Goal: Transaction & Acquisition: Purchase product/service

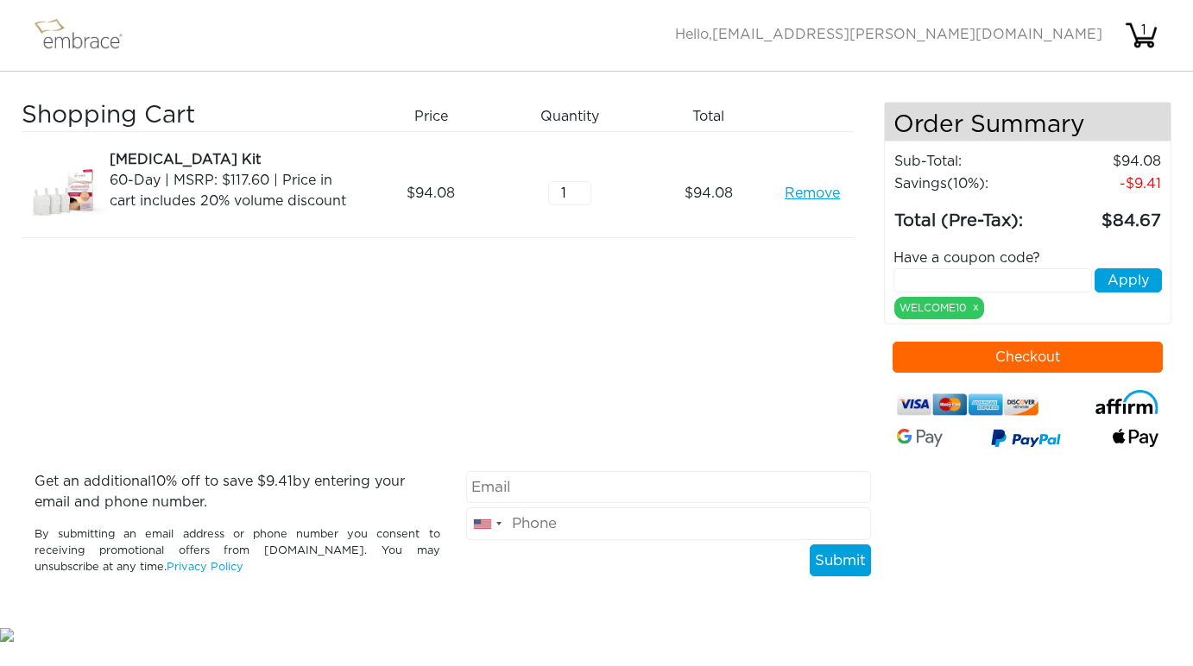
click at [724, 492] on input "email" at bounding box center [669, 487] width 406 height 33
type input "personal"
click at [1127, 355] on button "Checkout" at bounding box center [1028, 357] width 270 height 31
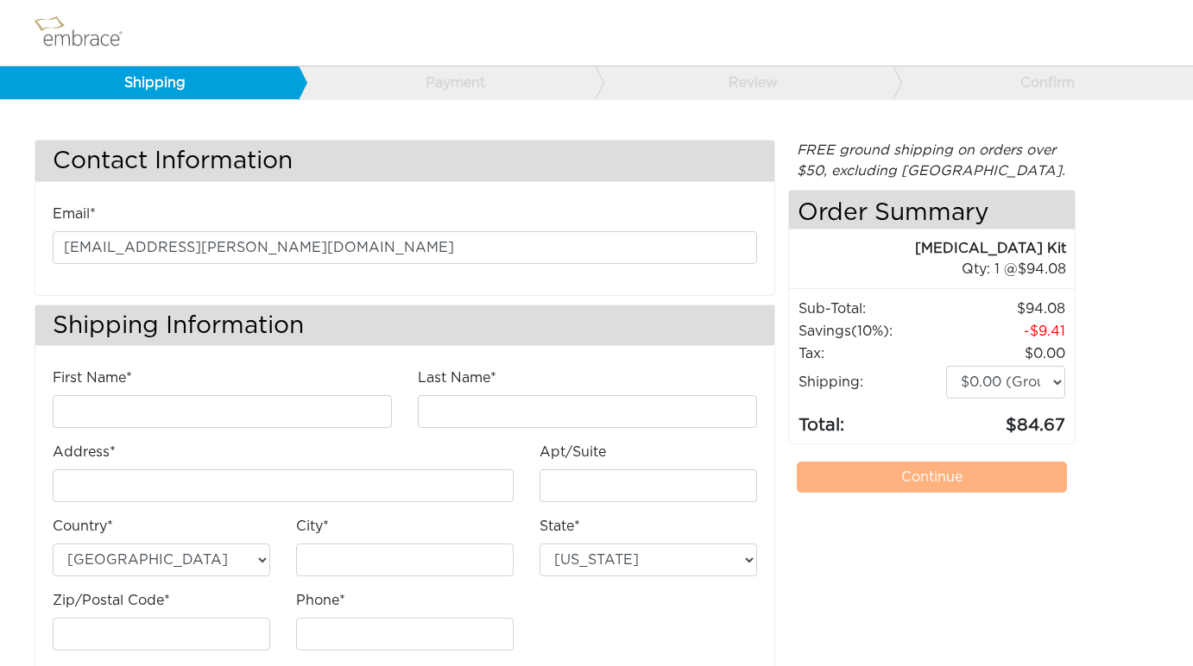
scroll to position [37, 0]
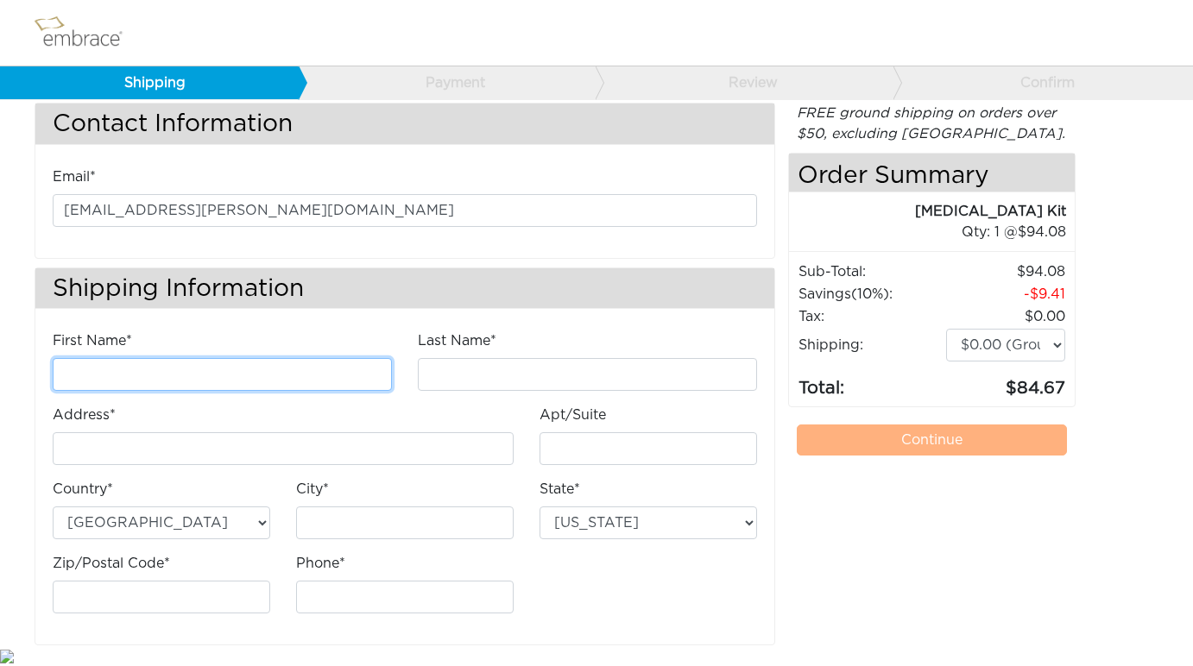
click at [307, 369] on input "First Name*" at bounding box center [222, 374] width 339 height 33
type input "Jacqueline"
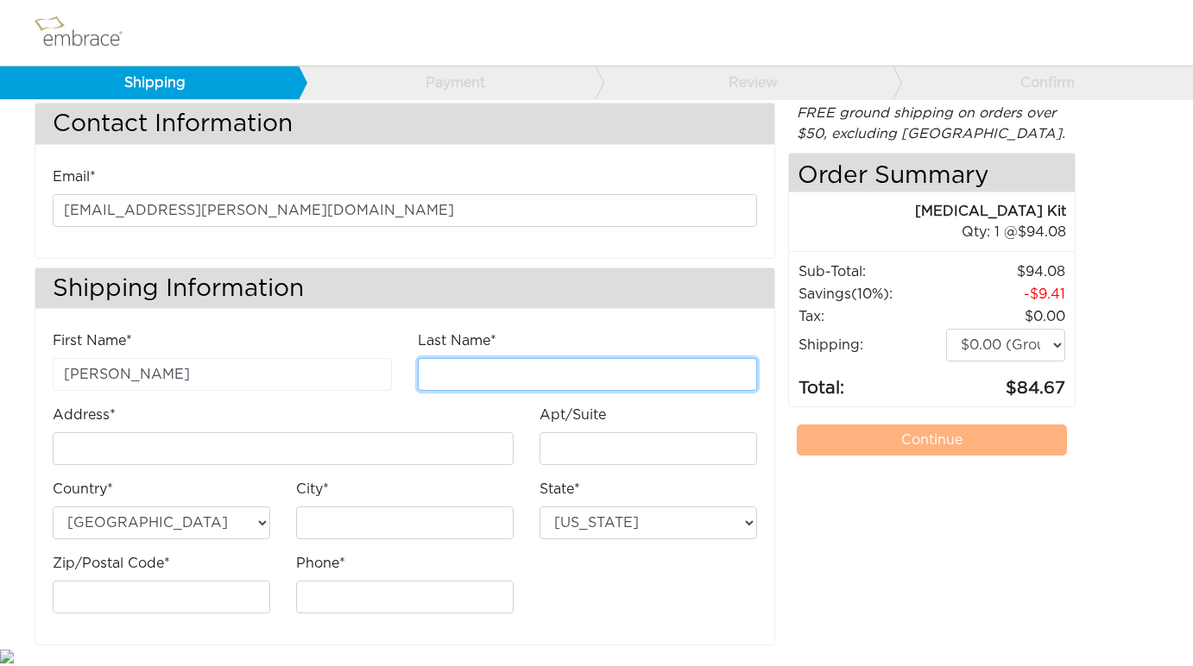
click at [474, 389] on input "Last Name*" at bounding box center [587, 374] width 339 height 33
type input "Byberg"
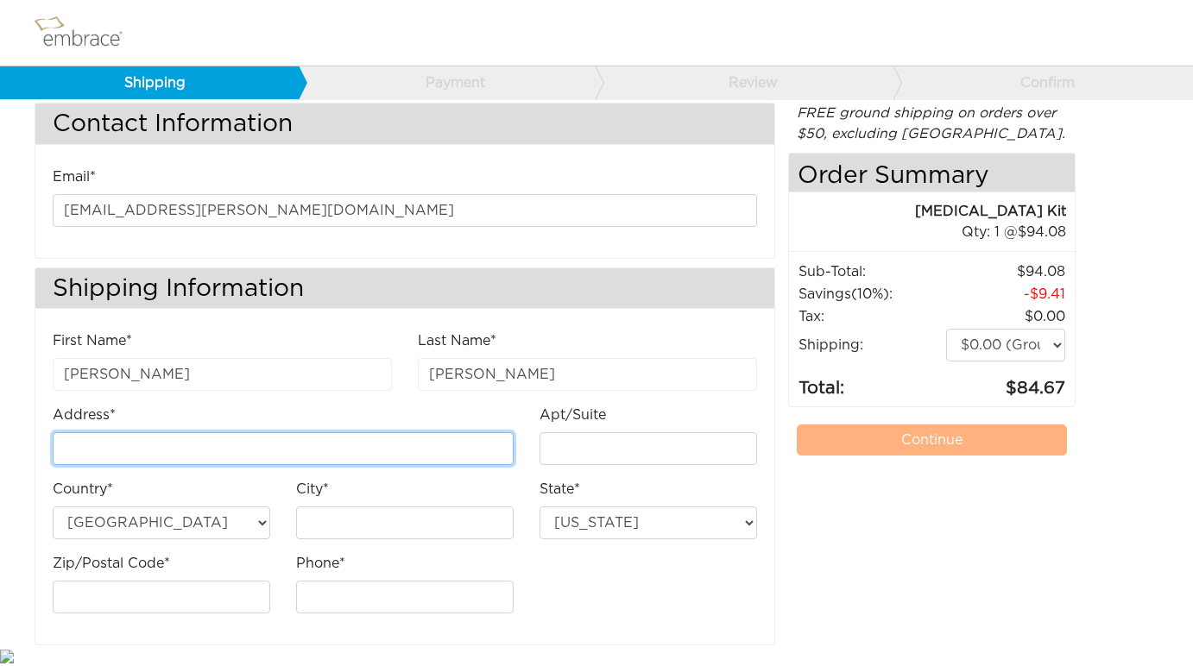
click at [433, 443] on input "Address*" at bounding box center [283, 449] width 461 height 33
type input "2150 NW 21st Ave"
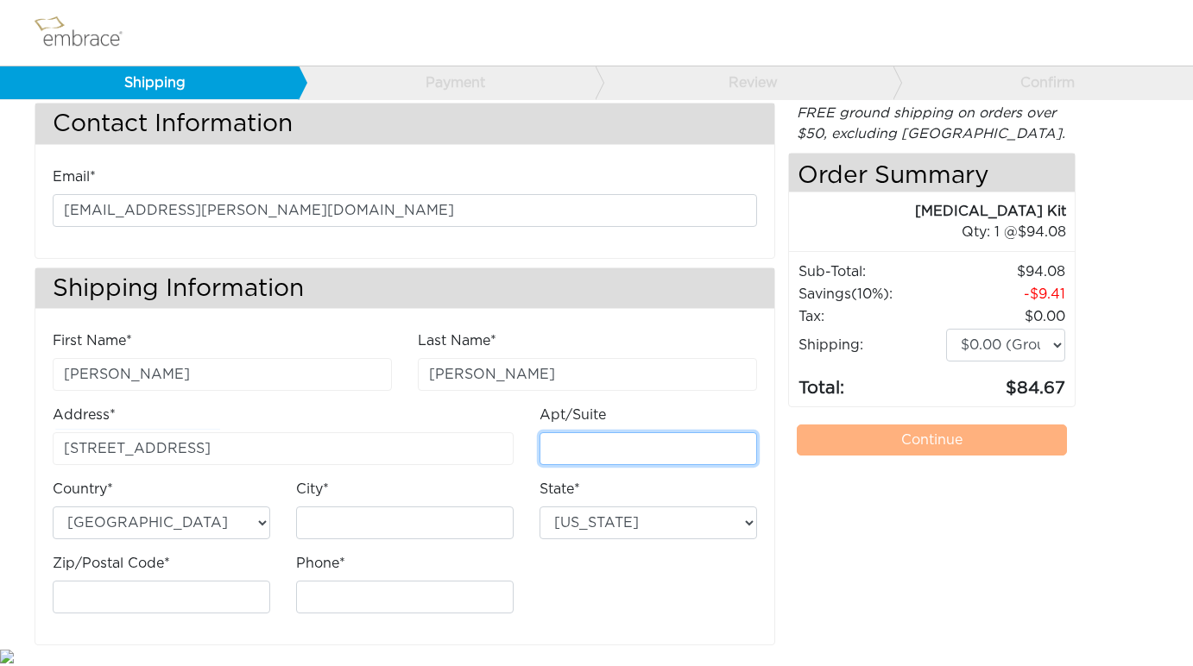
click at [690, 462] on input "Apt/Suite" at bounding box center [649, 449] width 218 height 33
type input "408"
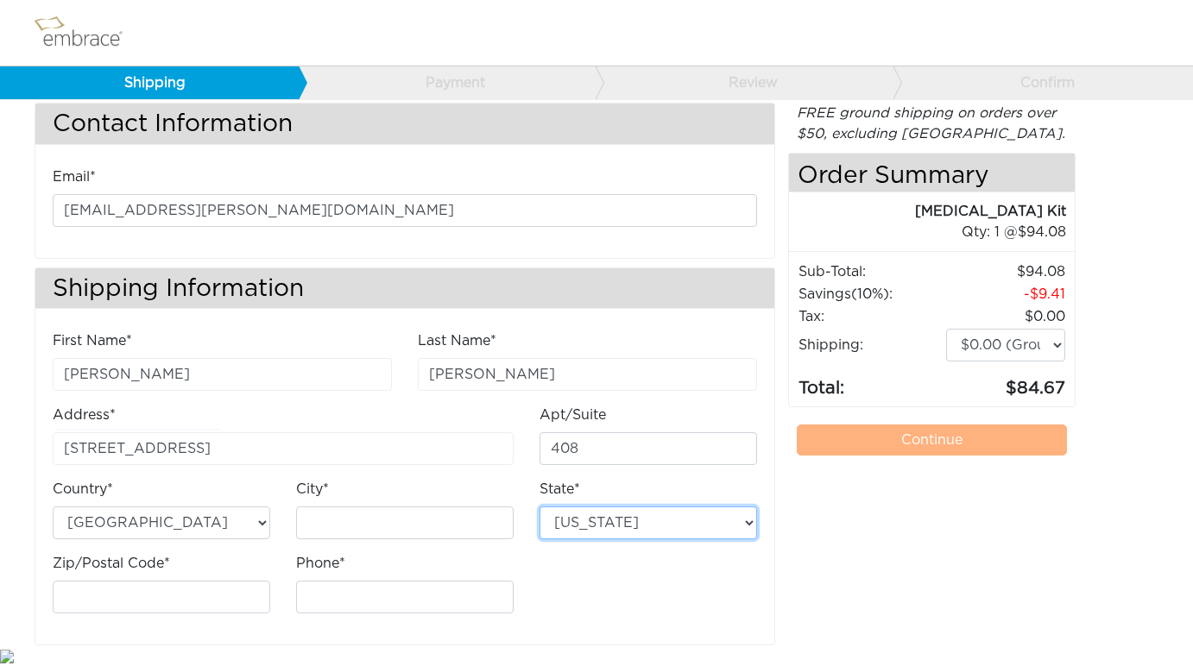
click at [647, 526] on select "Alabama Alaska Arizona Arkansas California Colorado Connecticut District of Col…" at bounding box center [649, 523] width 218 height 33
select select "FL"
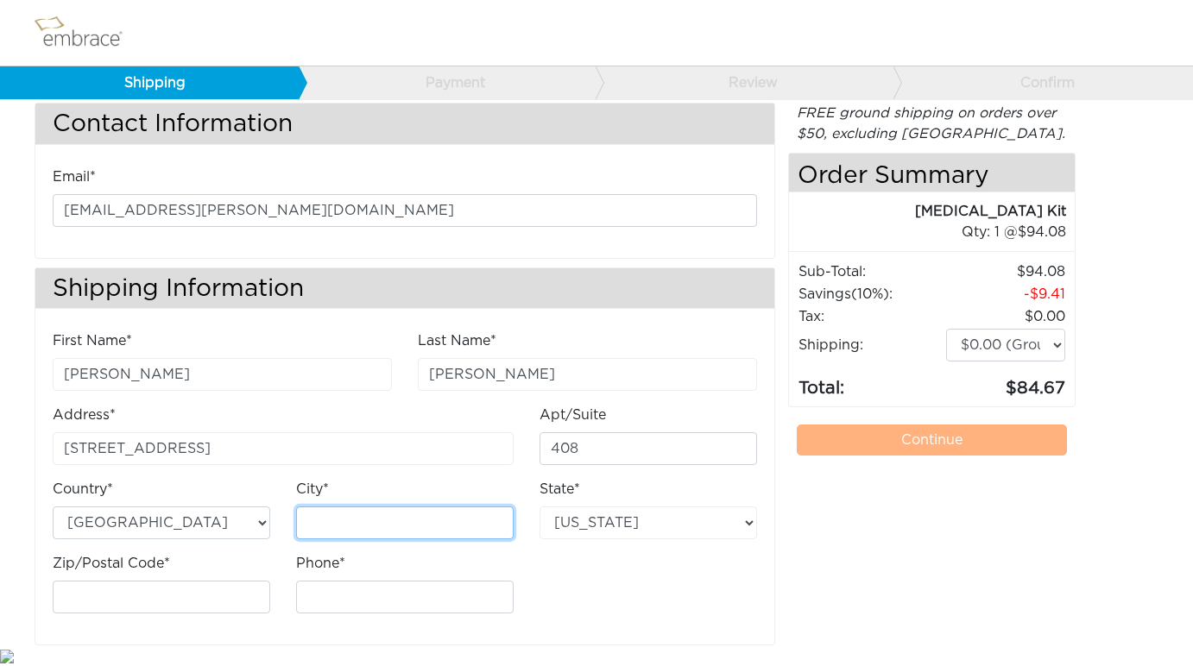
click at [345, 512] on input "City*" at bounding box center [405, 523] width 218 height 33
type input "Ocala"
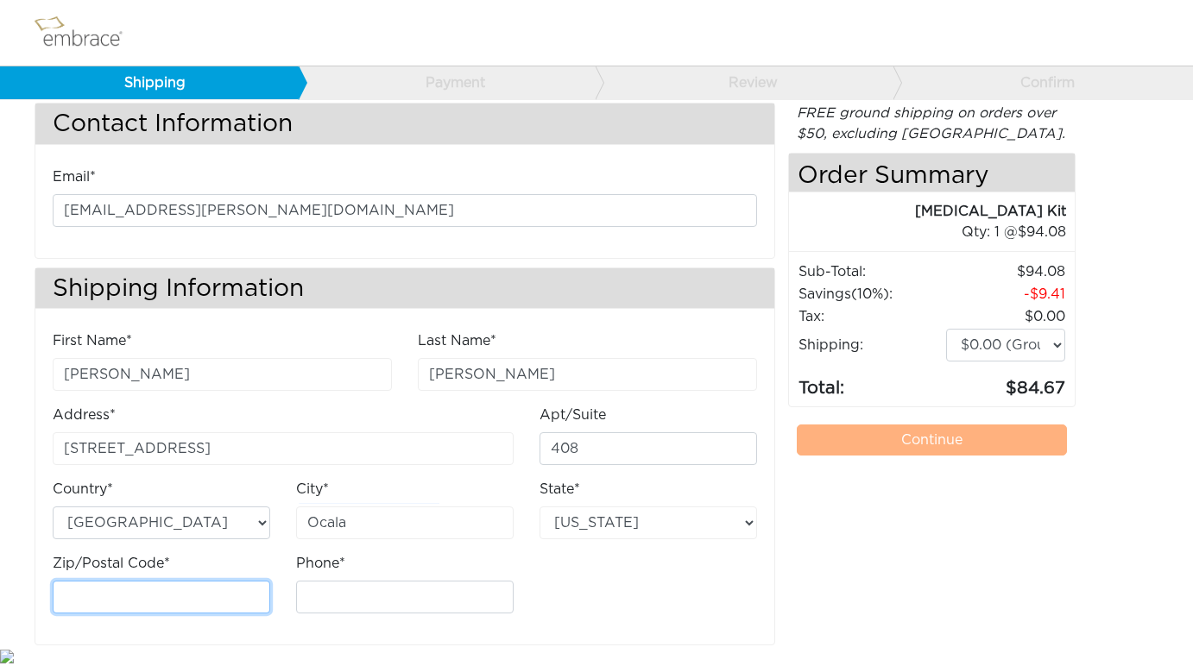
click at [158, 609] on input "Zip/Postal Code*" at bounding box center [162, 597] width 218 height 33
paste input "34475"
type input "34475"
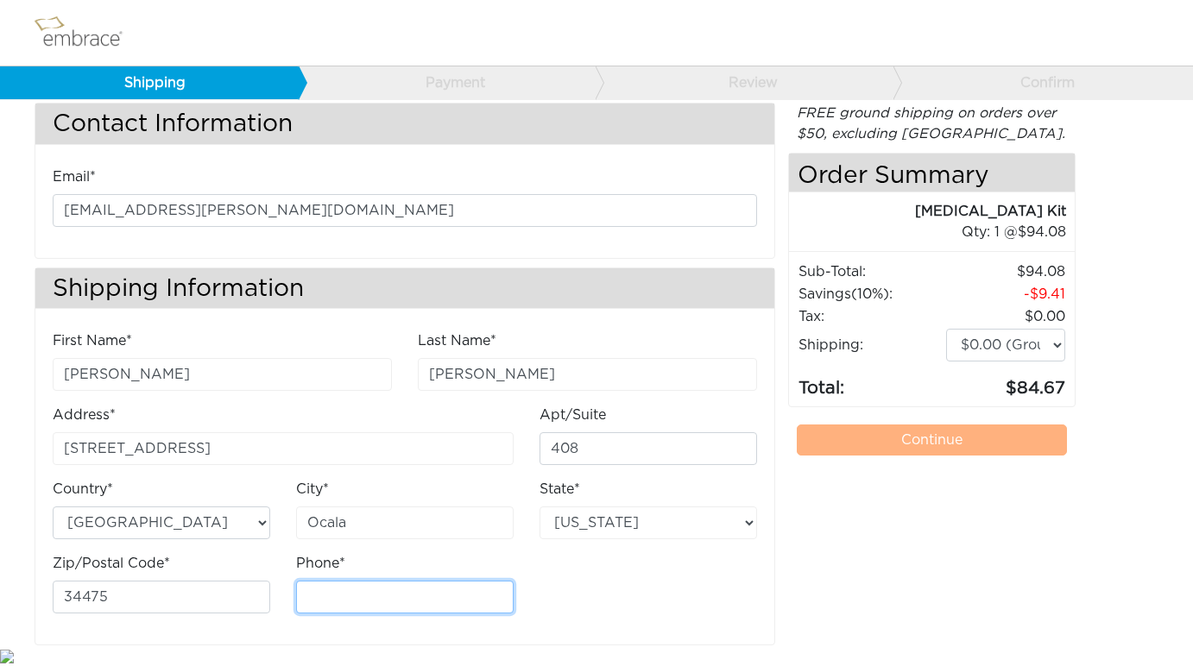
click at [384, 592] on input "Phone*" at bounding box center [405, 597] width 218 height 33
type input "41643653"
click at [792, 568] on div "FREE ground shipping on orders over $50, excluding Australia. Any applicable im…" at bounding box center [931, 374] width 287 height 543
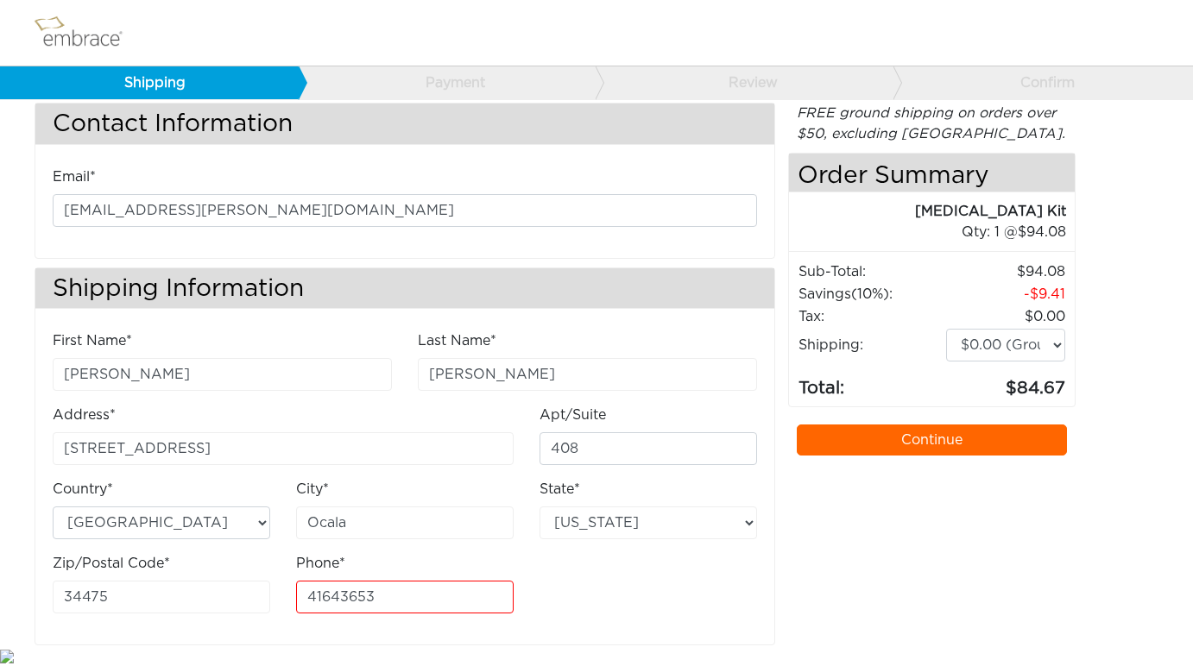
click at [935, 443] on link "Continue" at bounding box center [932, 440] width 270 height 31
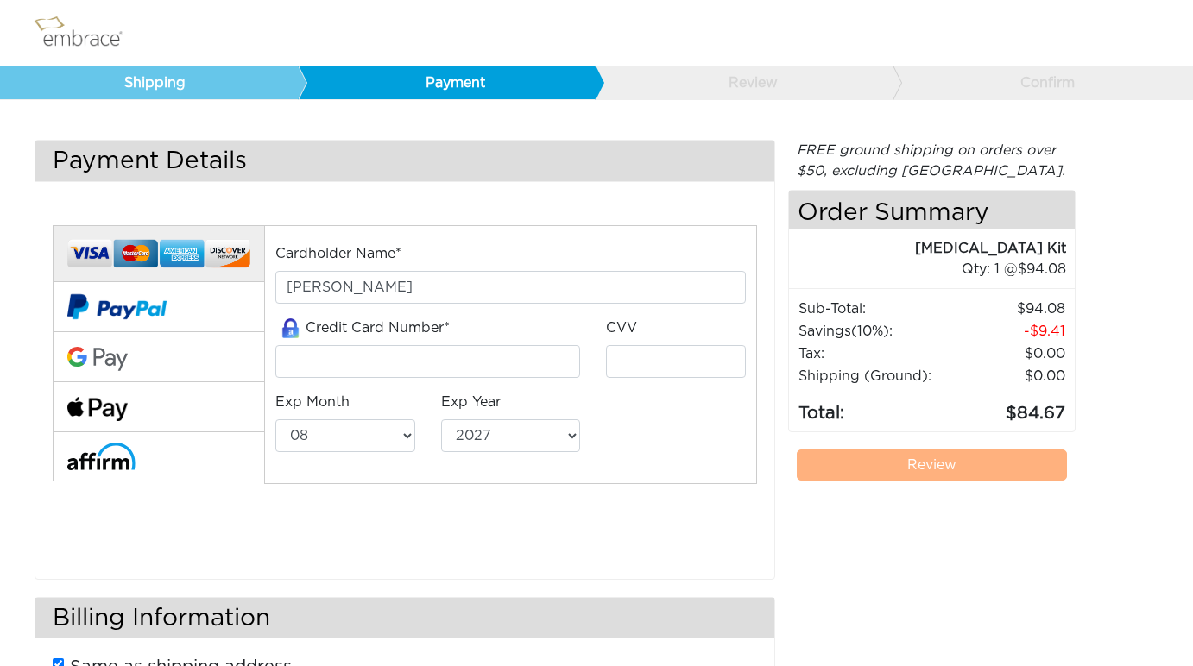
select select "8"
select select "2027"
click at [382, 351] on input "tel" at bounding box center [427, 361] width 305 height 33
type input "[CREDIT_CARD_NUMBER]"
select select "3"
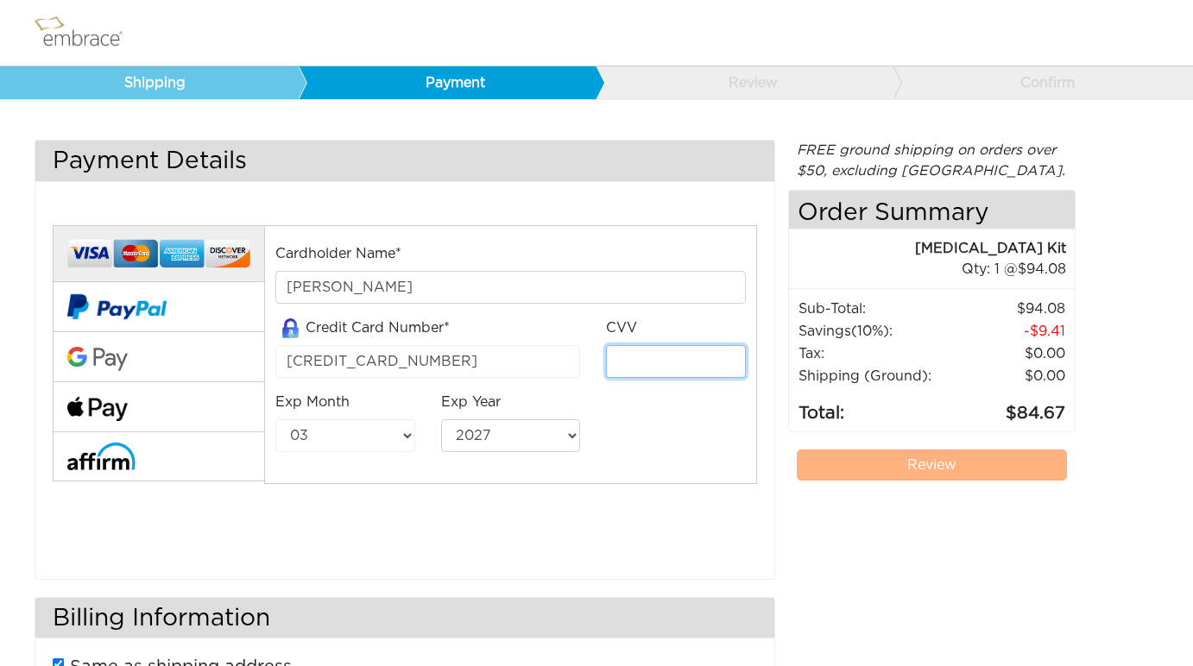
click at [648, 368] on input "tel" at bounding box center [676, 361] width 140 height 33
type input "999"
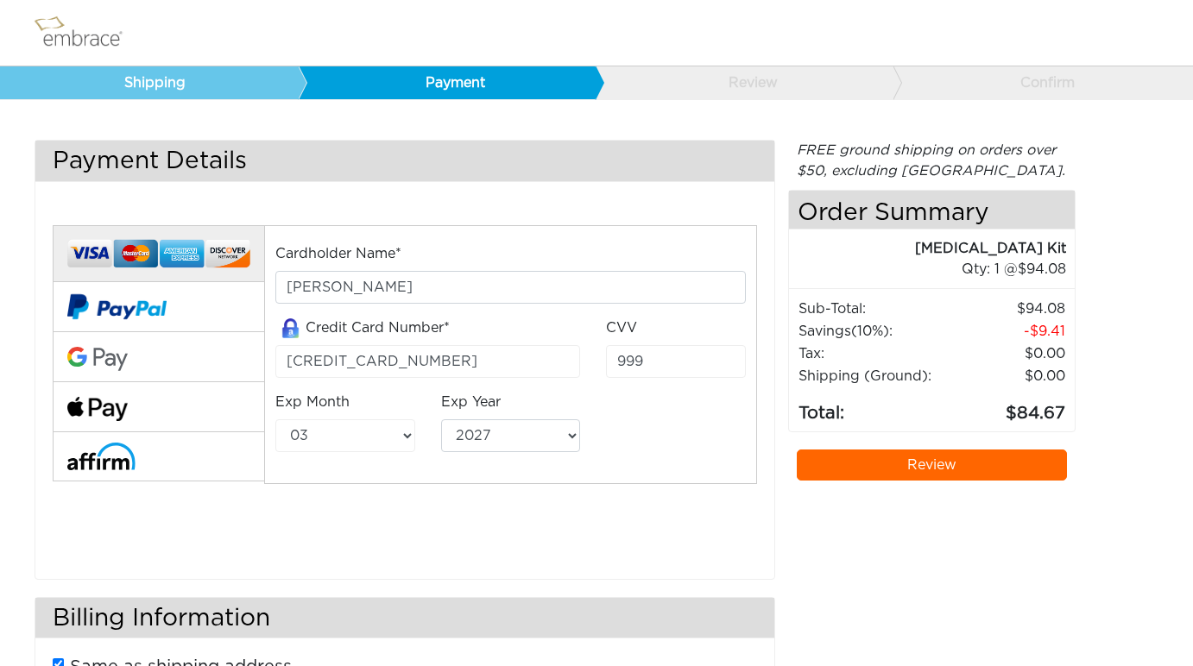
click at [894, 559] on div "FREE ground shipping on orders over $50, excluding Australia. Any applicable im…" at bounding box center [931, 481] width 287 height 683
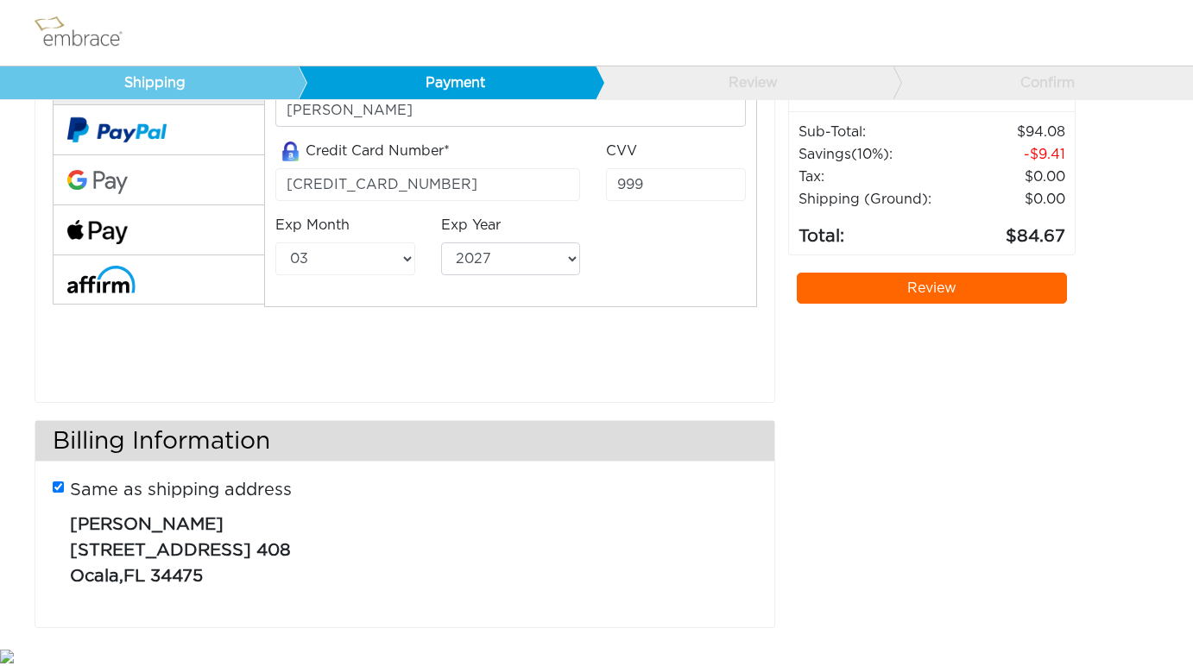
click at [60, 487] on input "Same as shipping address" at bounding box center [58, 487] width 11 height 11
checkbox input "false"
select select "AL"
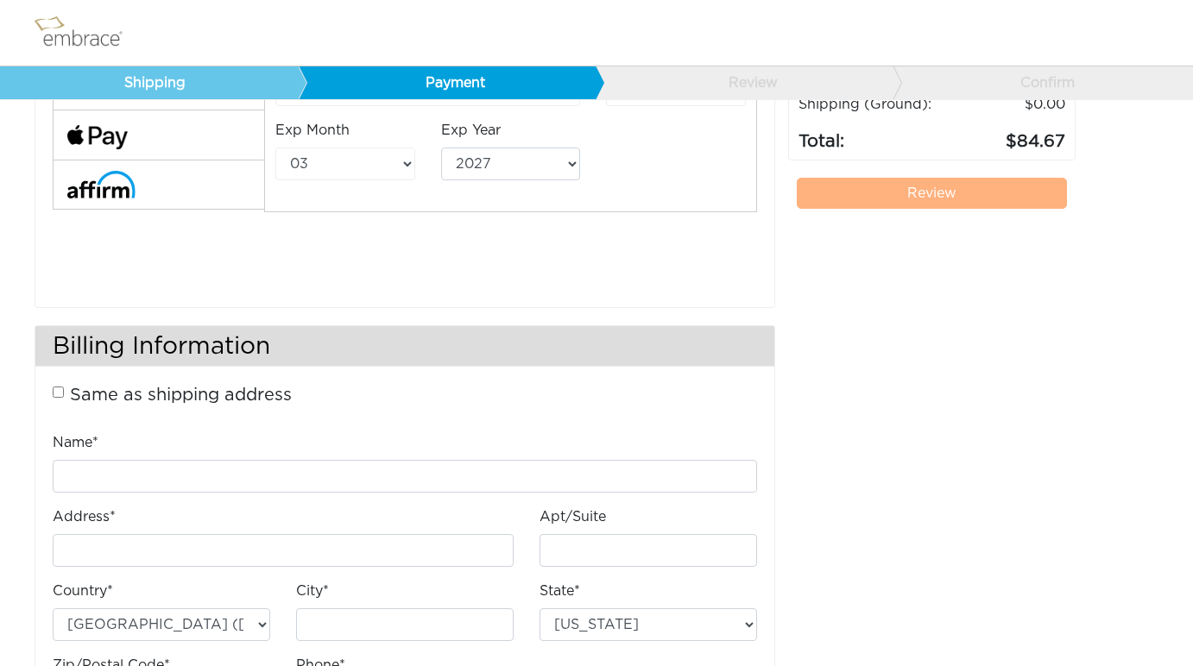
scroll to position [307, 0]
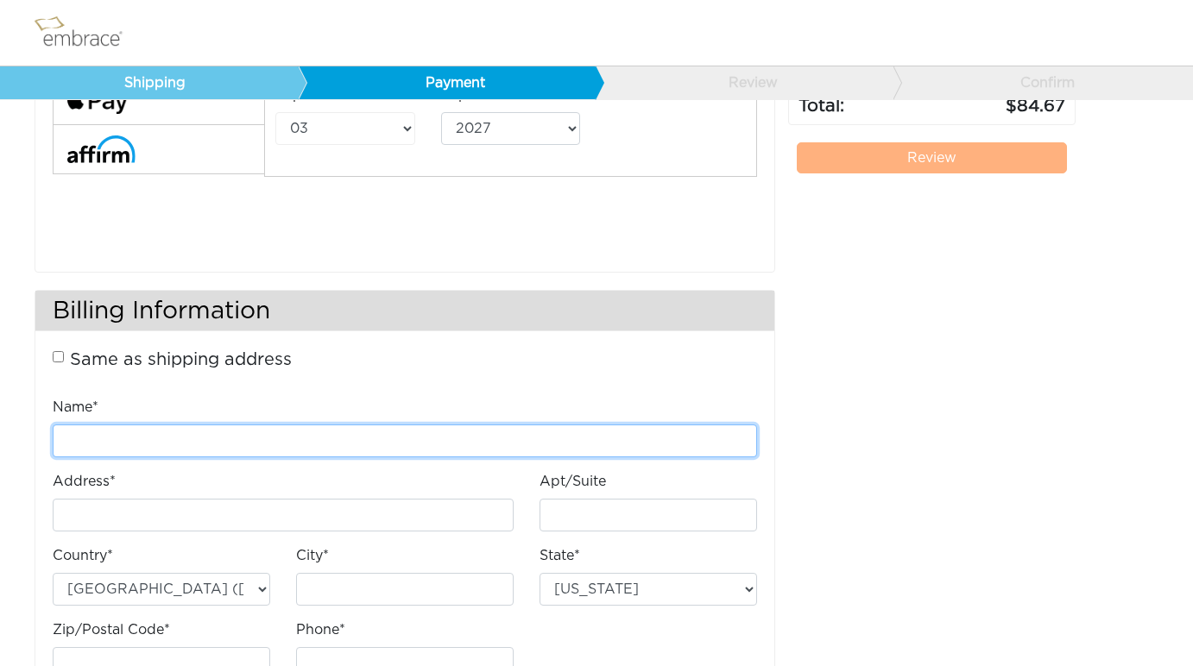
click at [129, 445] on input "Name*" at bounding box center [405, 441] width 704 height 33
click at [100, 430] on input "Name*" at bounding box center [405, 441] width 704 height 33
type input "[PERSON_NAME]"
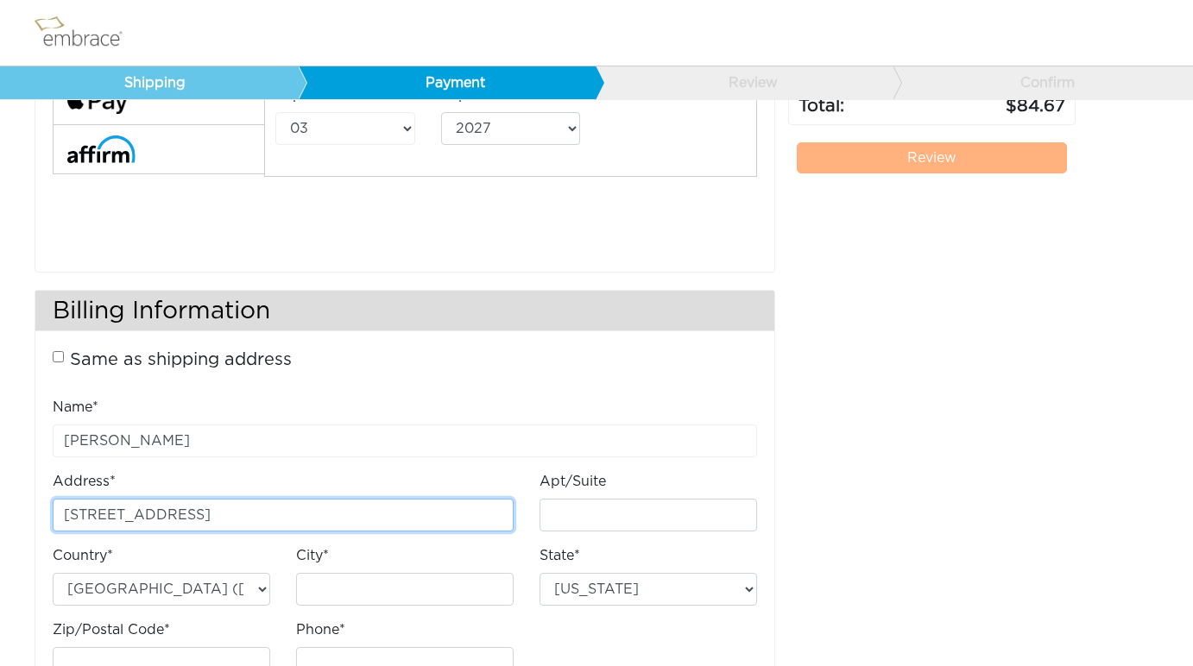
type input "1242 Bass Blvd"
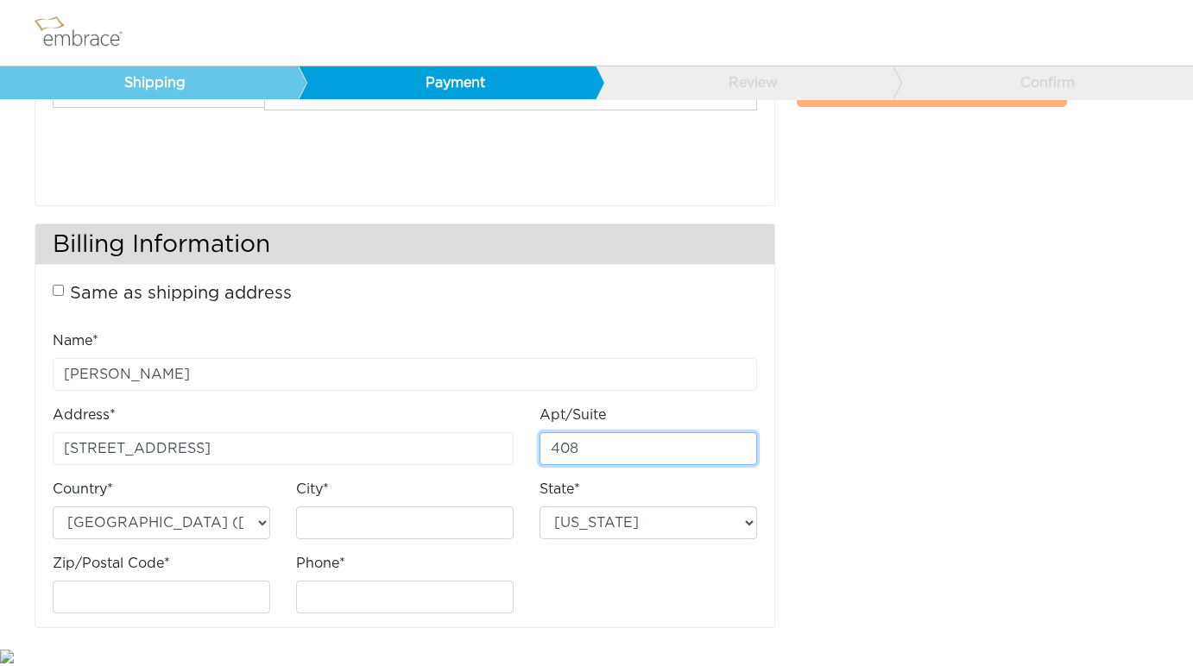
scroll to position [367, 0]
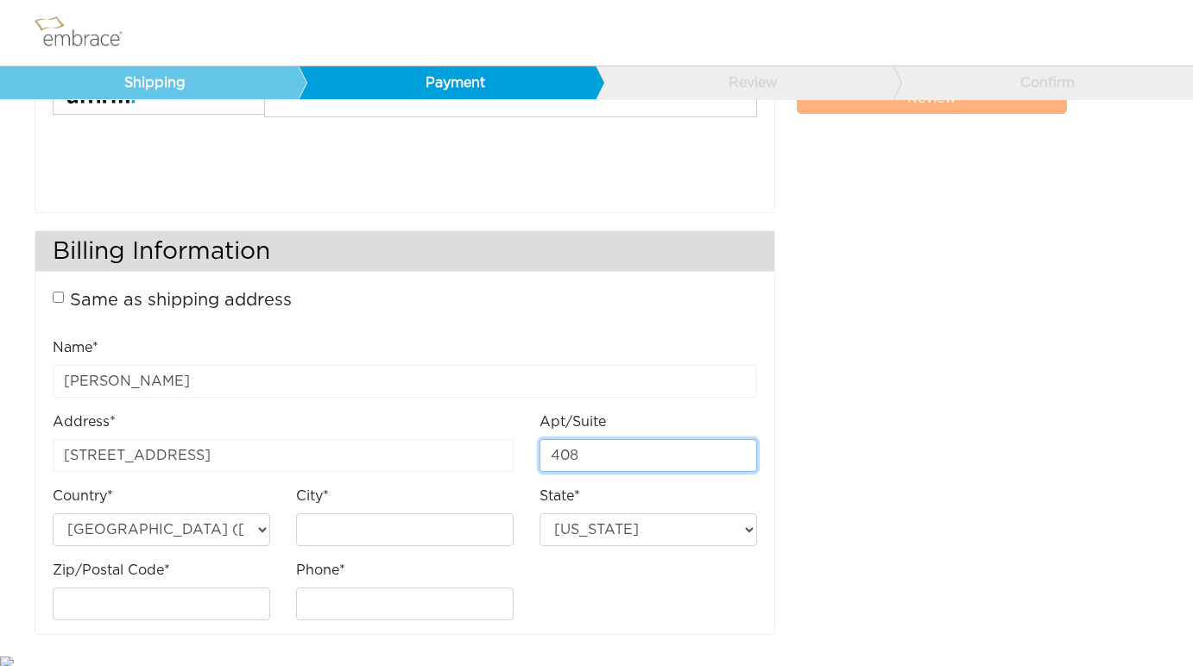
type input "408"
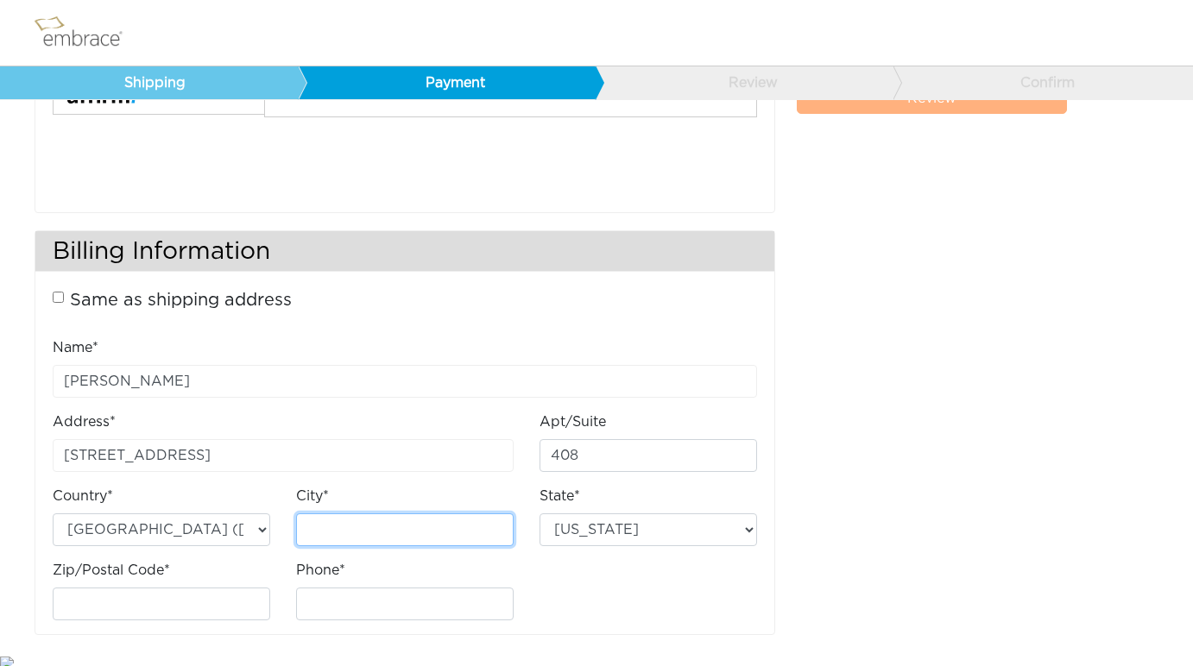
click at [355, 536] on input "City*" at bounding box center [405, 530] width 218 height 33
type input "Dunedin"
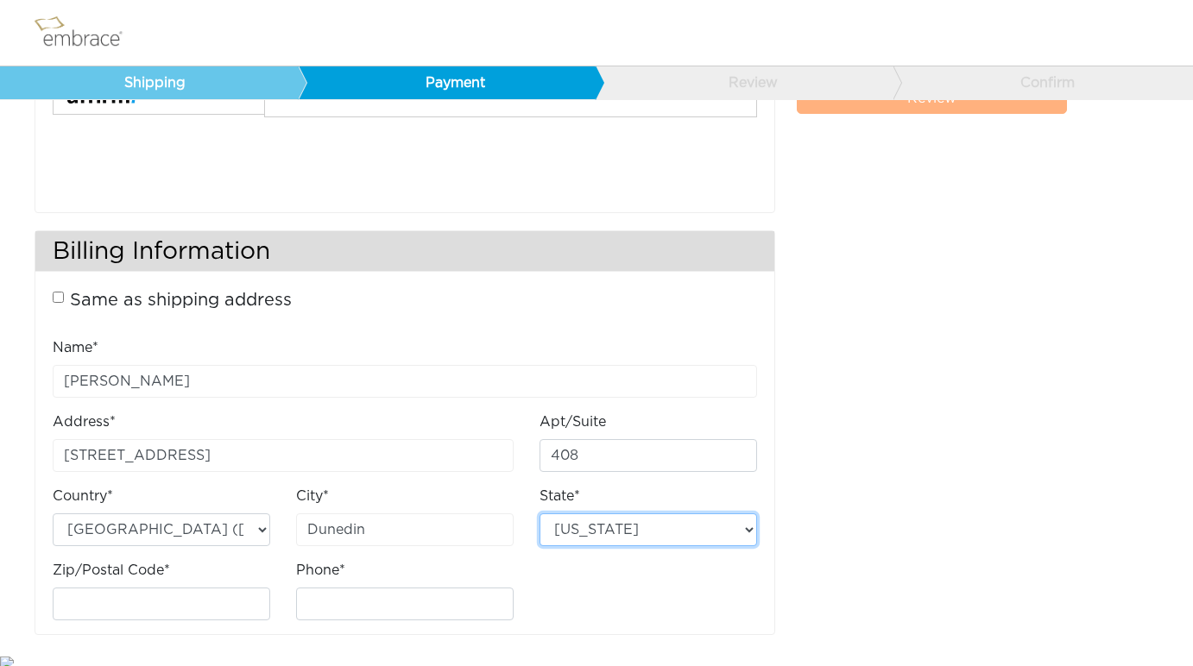
click at [575, 534] on select "Alabama Arizona Arkansas California Colorado Connecticut District of Columbia D…" at bounding box center [649, 530] width 218 height 33
select select "FL"
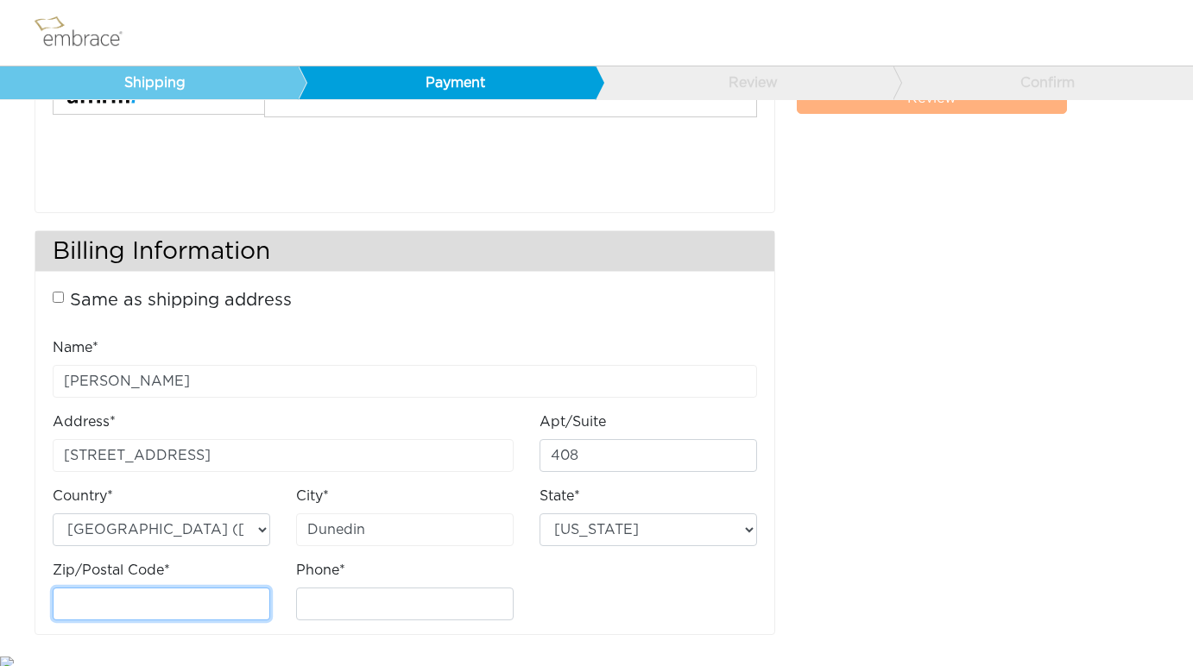
click at [177, 592] on input "Zip/Postal Code*" at bounding box center [162, 604] width 218 height 33
type input "34698"
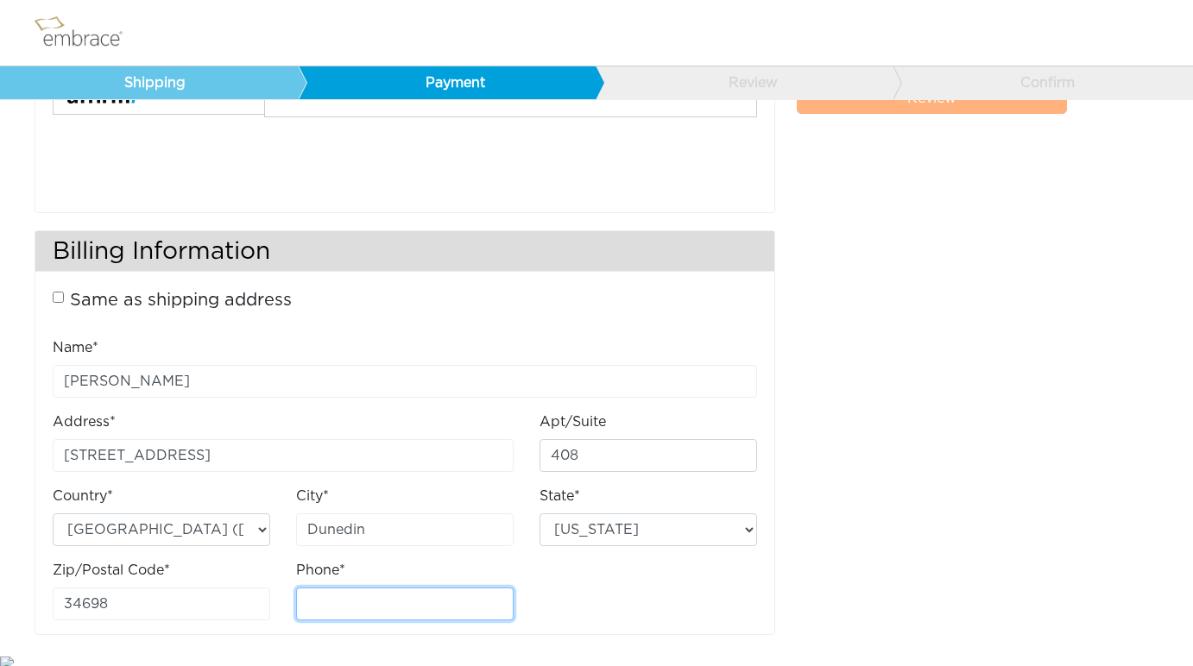
click at [351, 591] on input "Phone*" at bounding box center [405, 604] width 218 height 33
type input "4164365306"
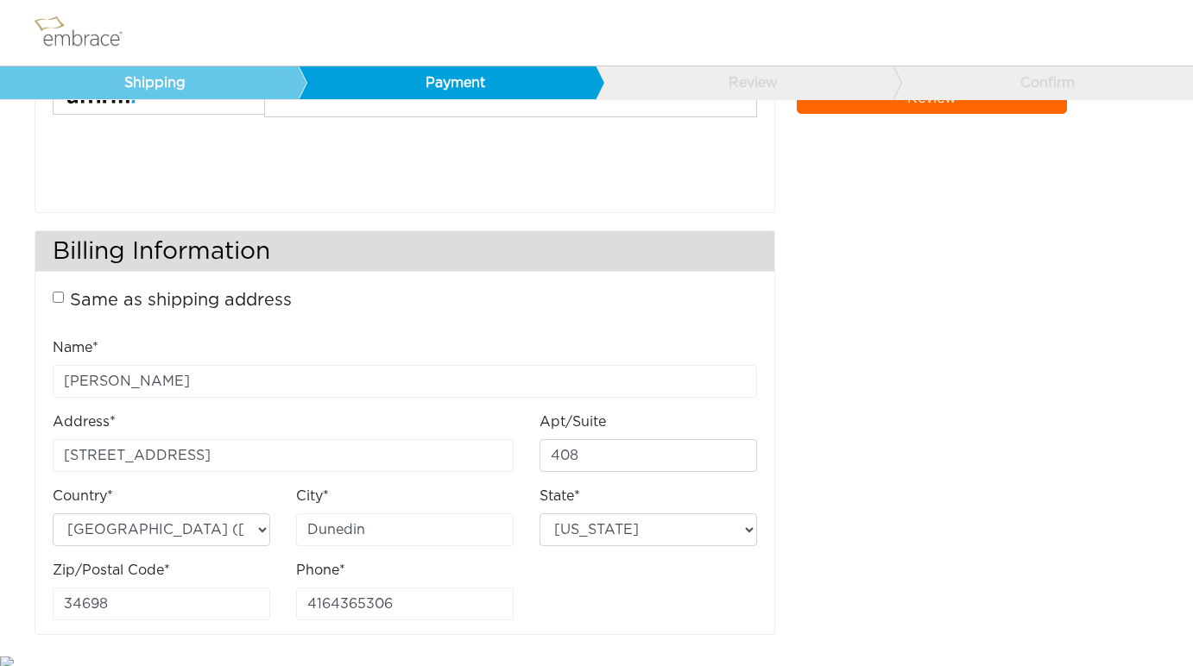
click at [901, 495] on div "FREE ground shipping on orders over $50, excluding Australia. Any applicable im…" at bounding box center [931, 213] width 287 height 880
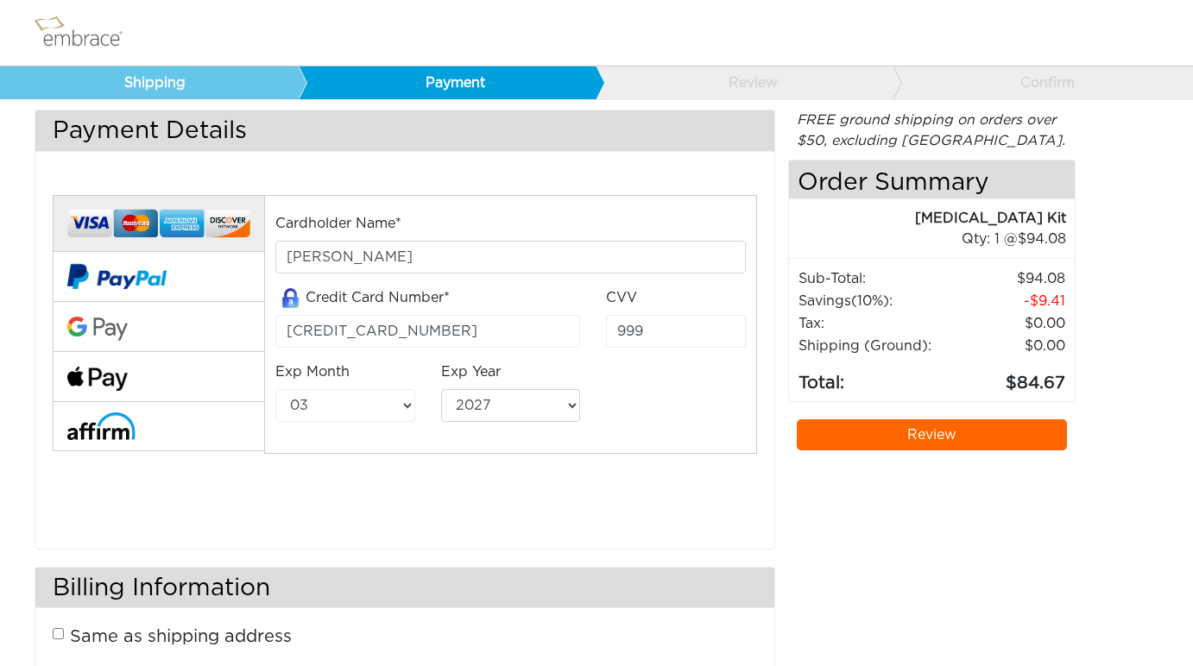
scroll to position [32, 0]
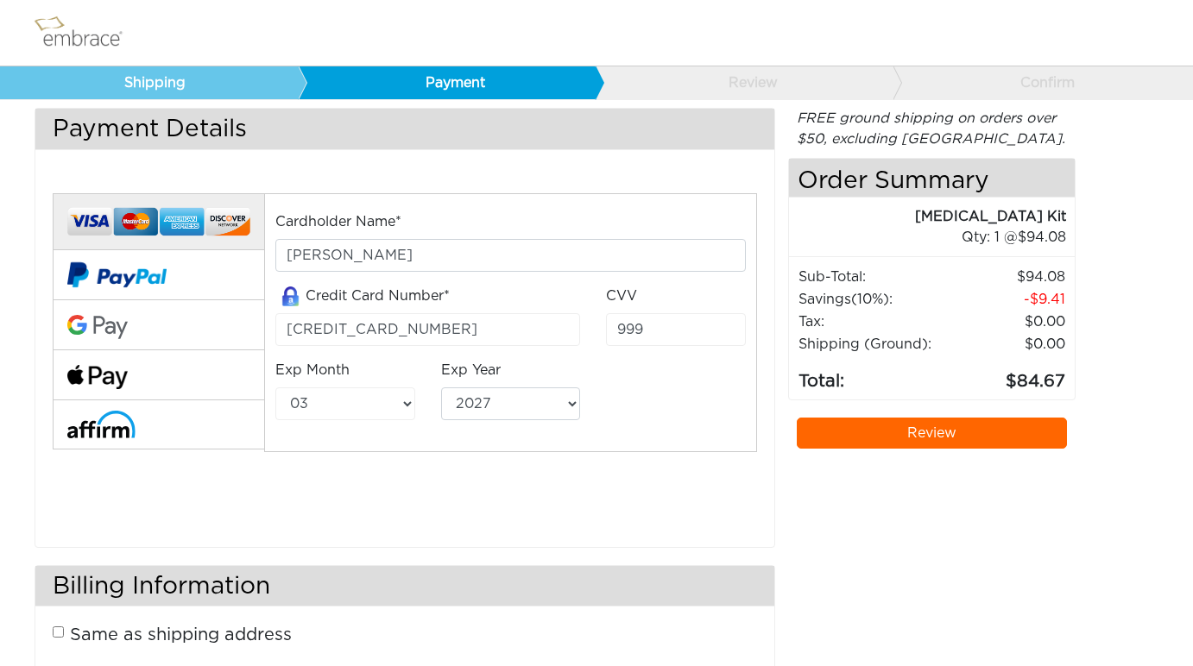
click at [900, 440] on link "Review" at bounding box center [932, 433] width 270 height 31
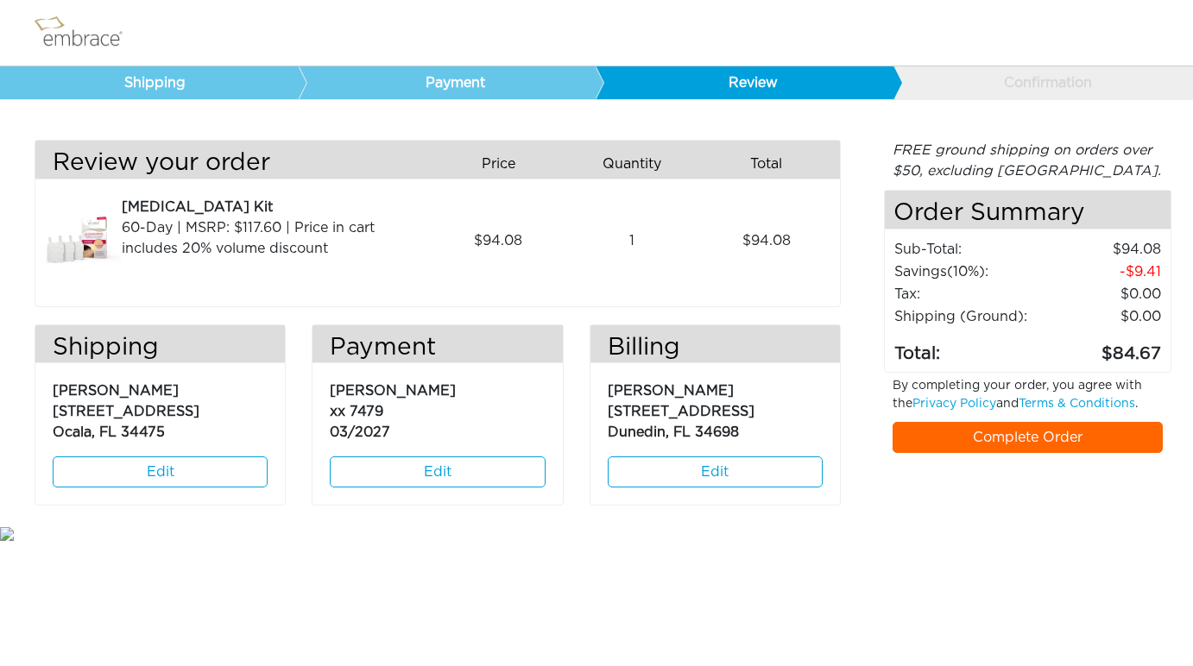
click at [939, 433] on link "Complete Order" at bounding box center [1028, 437] width 270 height 31
